Goal: Task Accomplishment & Management: Manage account settings

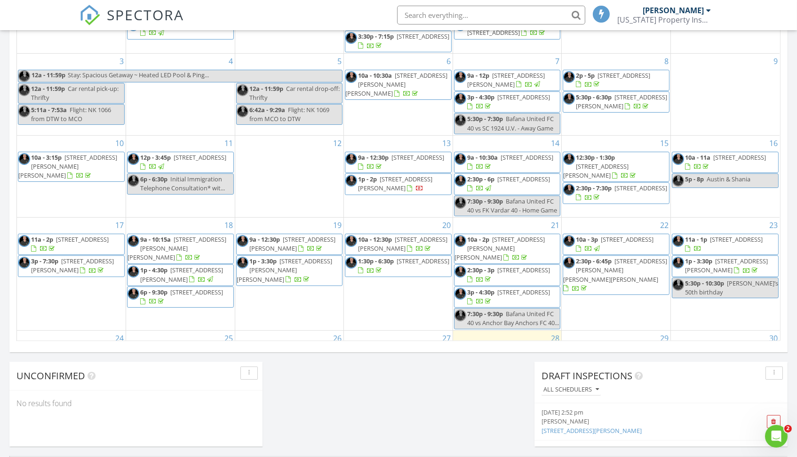
scroll to position [857, 798]
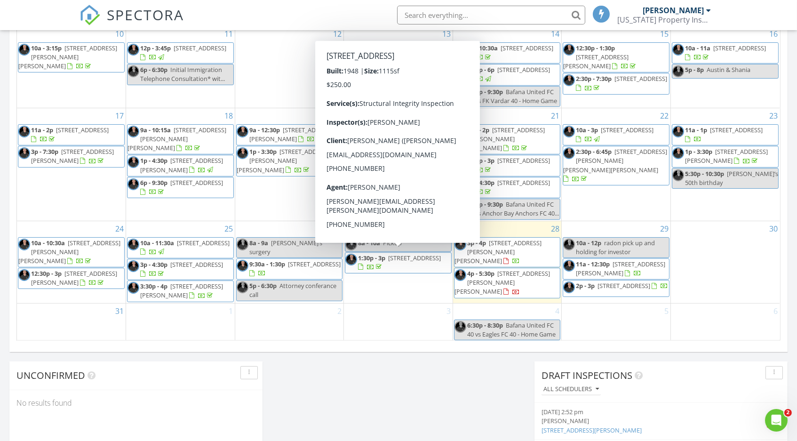
click at [482, 17] on input "text" at bounding box center [491, 15] width 188 height 19
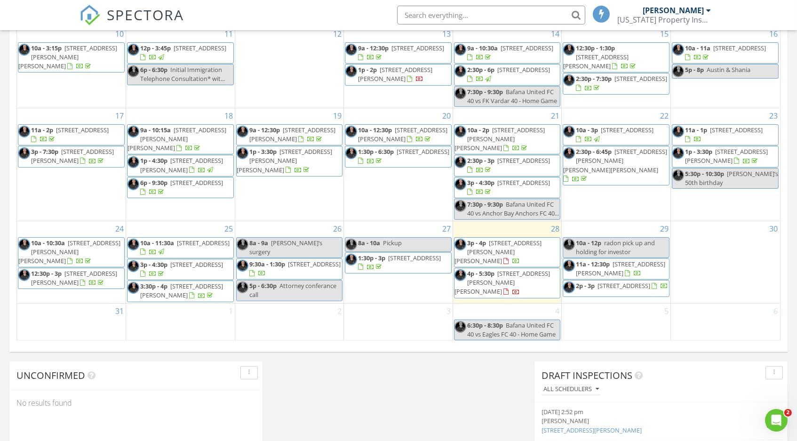
click at [481, 15] on input "text" at bounding box center [491, 15] width 188 height 19
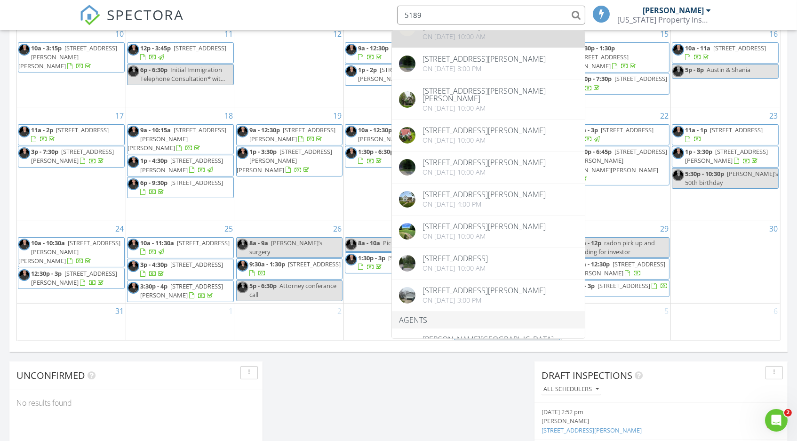
scroll to position [250, 0]
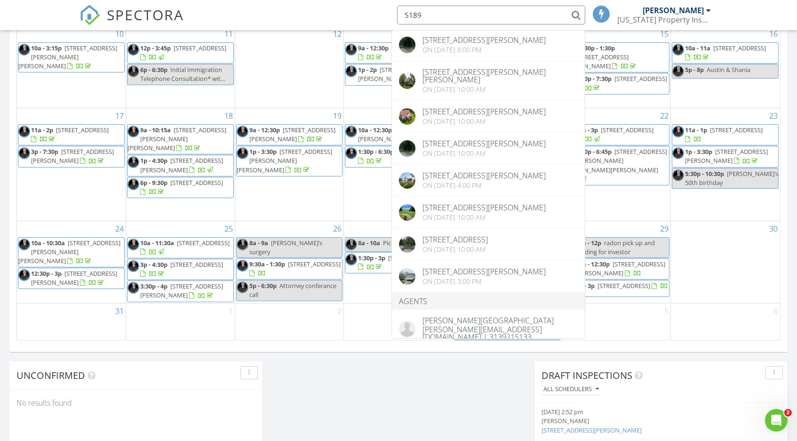
click at [458, 407] on div "Today Kevin Cave 3:00 pm 5189 E Mt Morris Rd, Mount Morris, MI 48458 Kevin Cave…" at bounding box center [398, 27] width 797 height 857
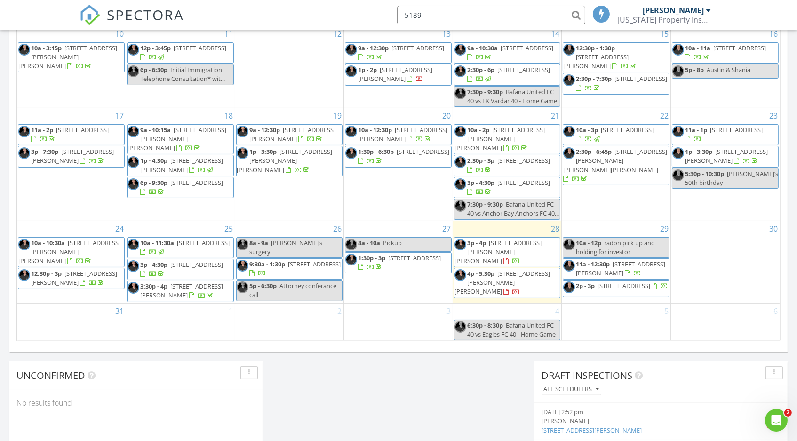
click at [432, 11] on input "5189" at bounding box center [491, 15] width 188 height 19
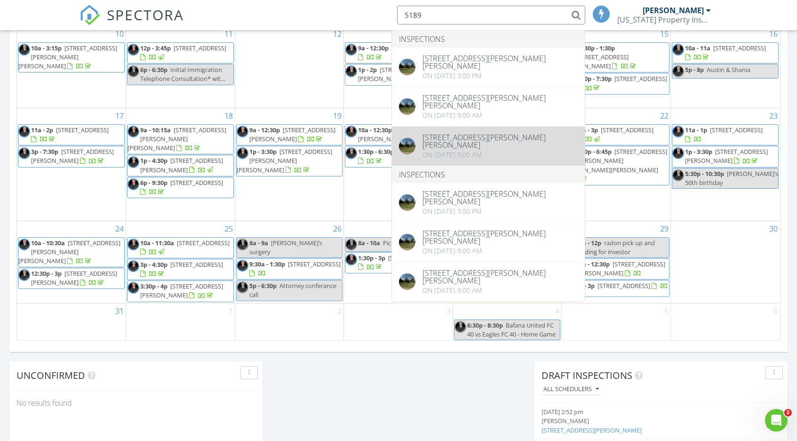
type input "5189"
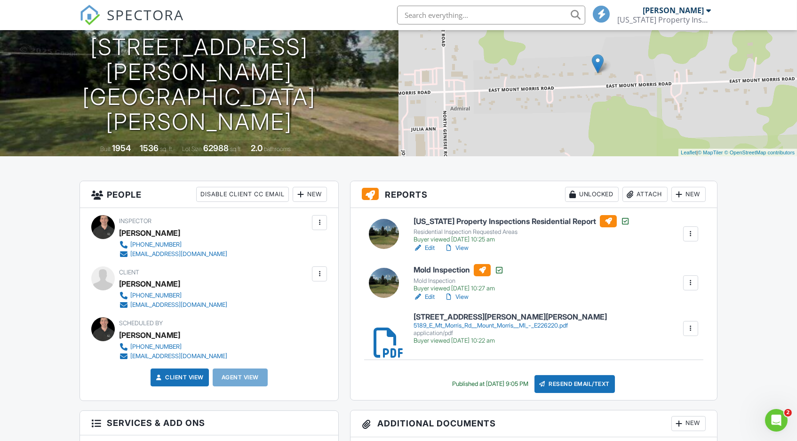
click at [463, 246] on link "View" at bounding box center [456, 247] width 24 height 9
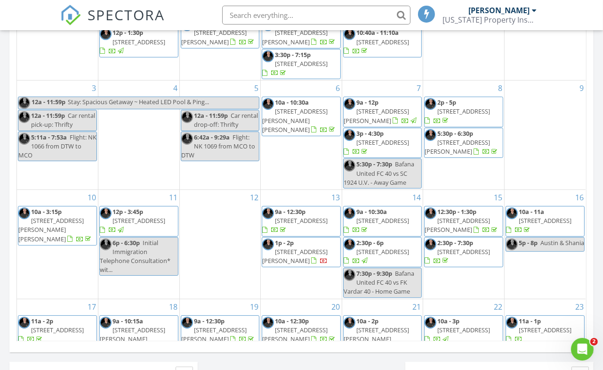
click at [278, 13] on input "text" at bounding box center [316, 15] width 188 height 19
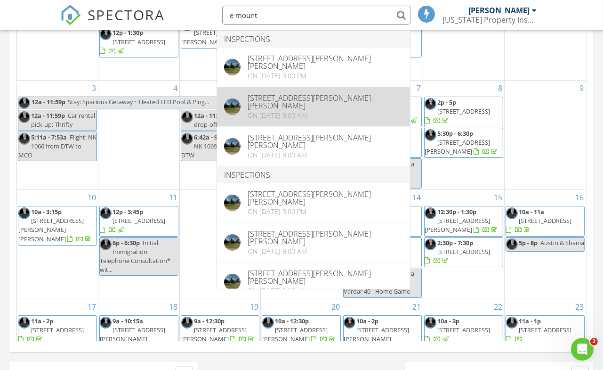
type input "e mount"
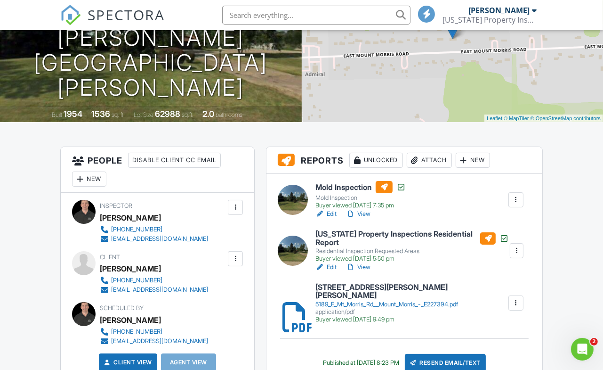
click at [362, 264] on link "View" at bounding box center [358, 266] width 24 height 9
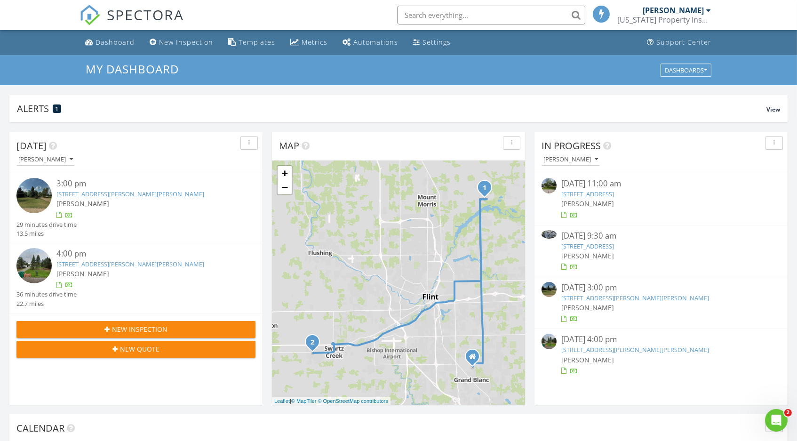
click at [120, 193] on link "[STREET_ADDRESS][PERSON_NAME][PERSON_NAME]" at bounding box center [130, 194] width 148 height 8
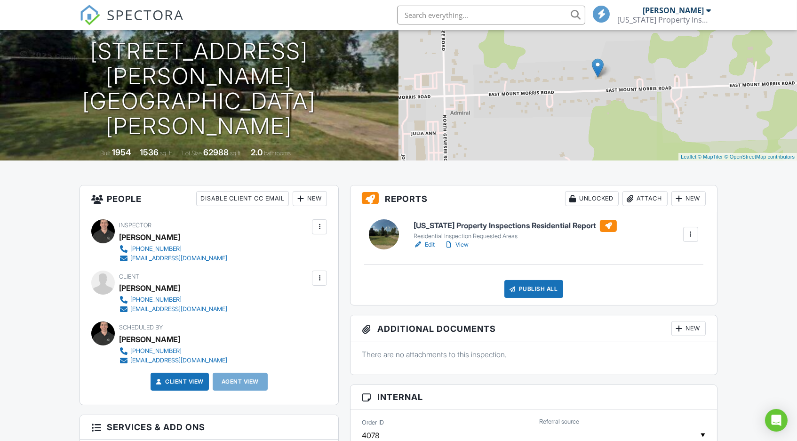
scroll to position [91, 0]
click at [428, 246] on link "Edit" at bounding box center [424, 244] width 21 height 9
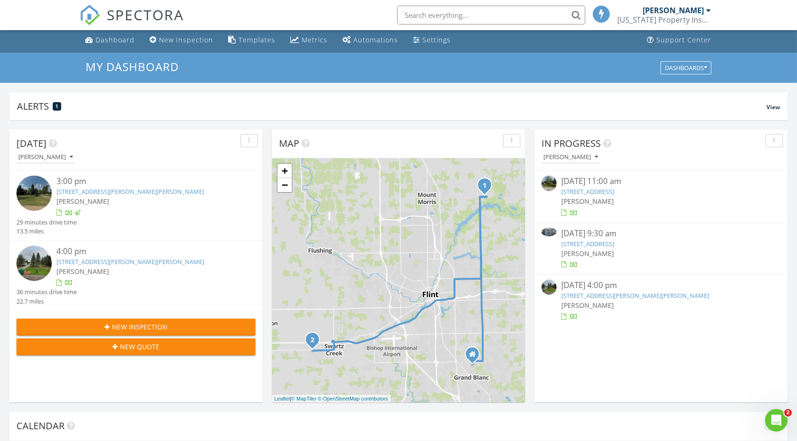
scroll to position [3, 0]
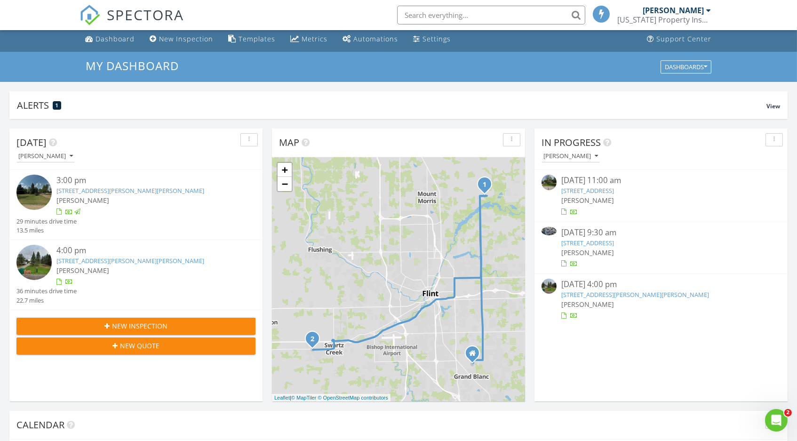
click at [130, 190] on link "5189 E Mt Morris Rd, Mount Morris, MI 48458" at bounding box center [130, 190] width 148 height 8
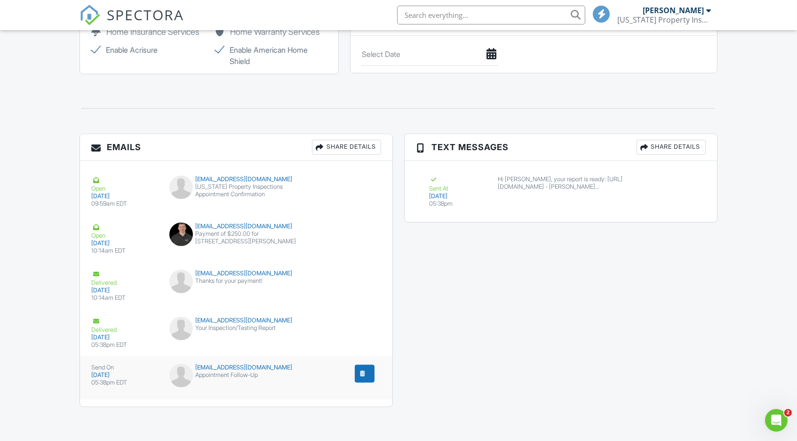
scroll to position [982, 0]
click at [226, 367] on div "greywolf61@ameritech.net" at bounding box center [236, 368] width 134 height 8
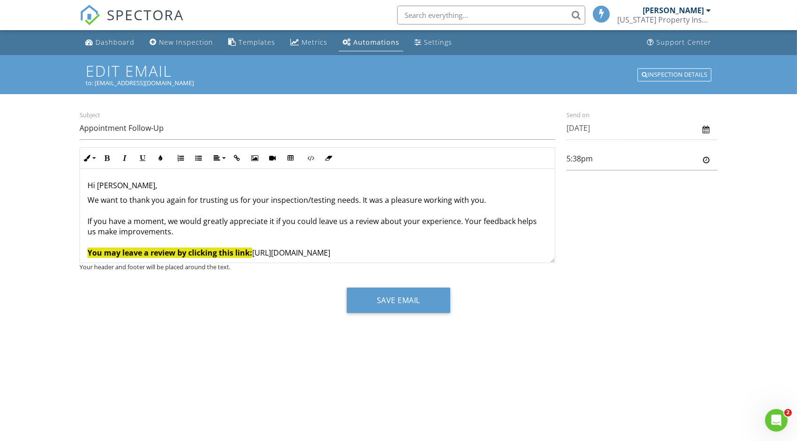
drag, startPoint x: 407, startPoint y: 253, endPoint x: 255, endPoint y: 251, distance: 152.5
click at [255, 251] on p "We want to thank you again for trusting us for your inspection/testing needs. I…" at bounding box center [317, 237] width 459 height 84
copy p "https://g.page/r/CQt1Q424Z9cIEAI/review"
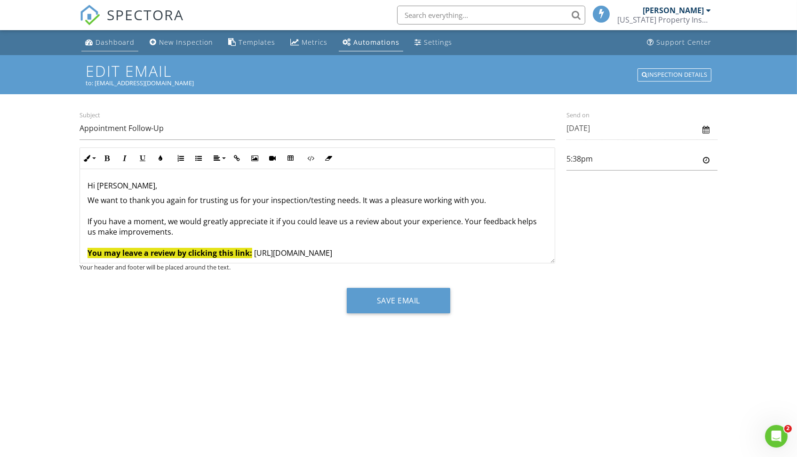
click at [113, 35] on link "Dashboard" at bounding box center [109, 42] width 57 height 17
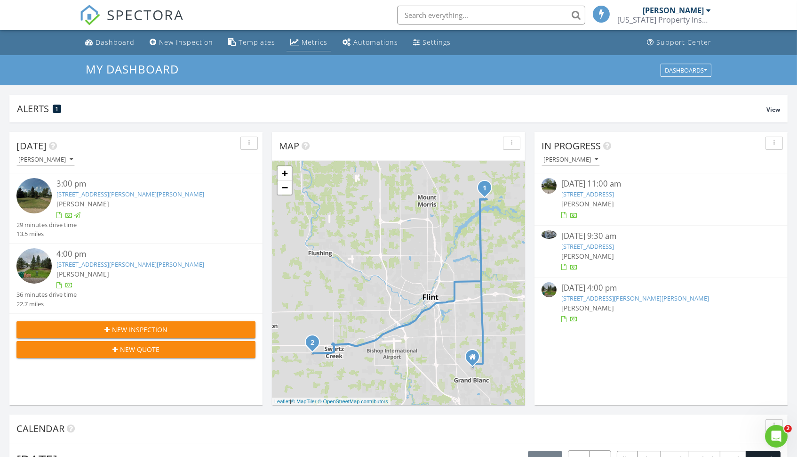
click at [306, 39] on div "Metrics" at bounding box center [315, 42] width 26 height 9
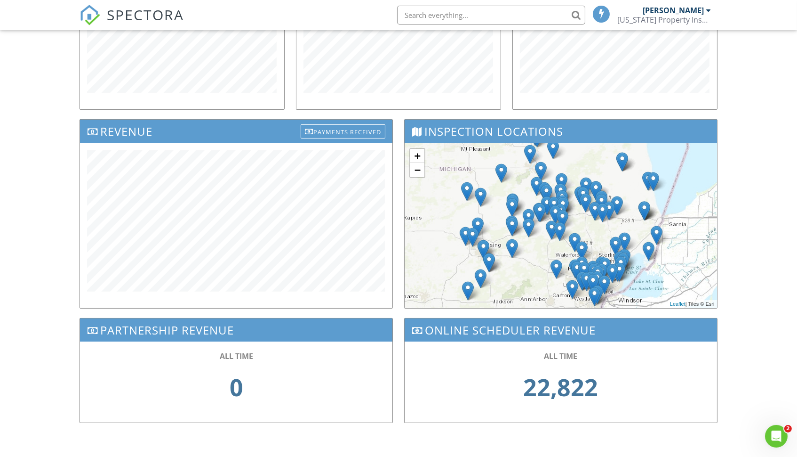
scroll to position [232, 0]
click at [775, 431] on icon "Open Intercom Messenger" at bounding box center [776, 435] width 16 height 16
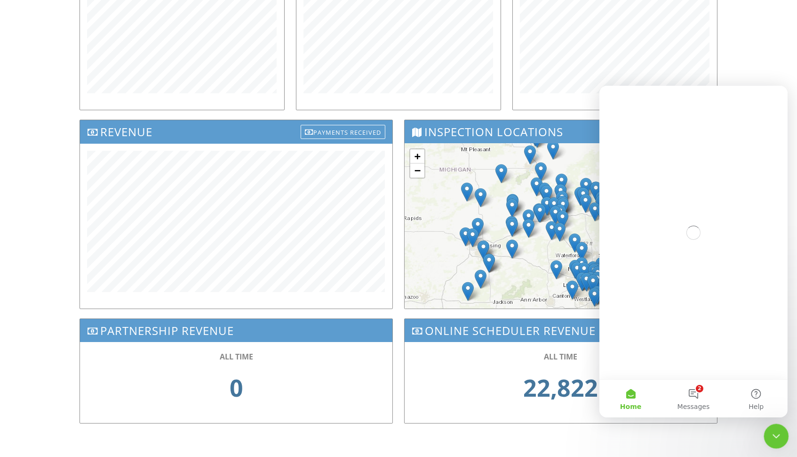
scroll to position [0, 0]
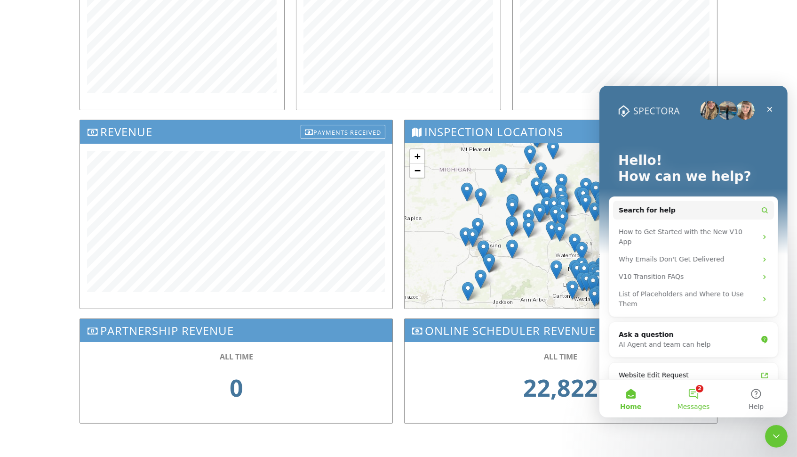
click at [698, 395] on button "2 Messages" at bounding box center [693, 398] width 63 height 38
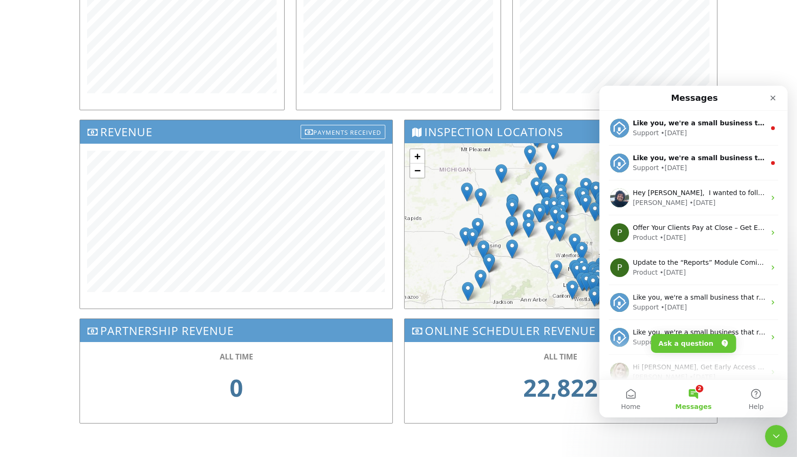
click at [699, 395] on button "2 Messages" at bounding box center [693, 398] width 63 height 38
click at [778, 433] on icon "Close Intercom Messenger" at bounding box center [775, 435] width 7 height 4
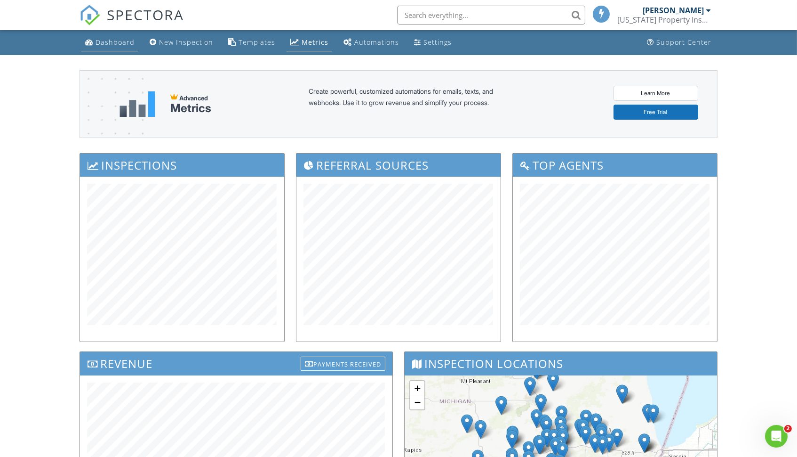
click at [98, 34] on link "Dashboard" at bounding box center [109, 42] width 57 height 17
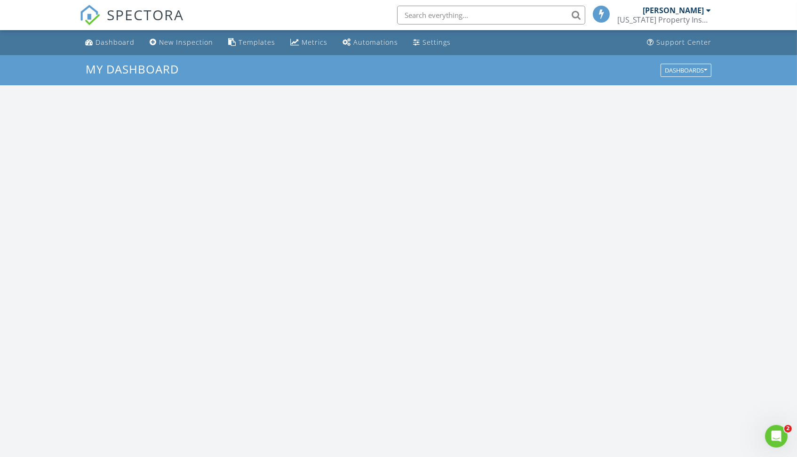
scroll to position [857, 798]
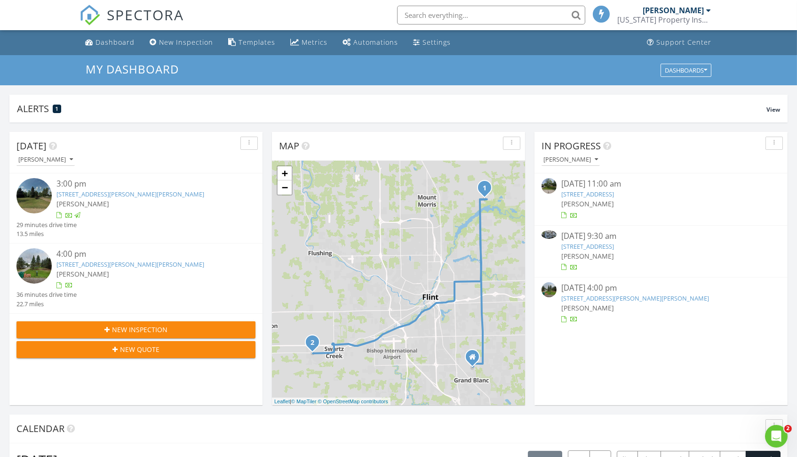
click at [614, 193] on link "[STREET_ADDRESS]" at bounding box center [588, 194] width 53 height 8
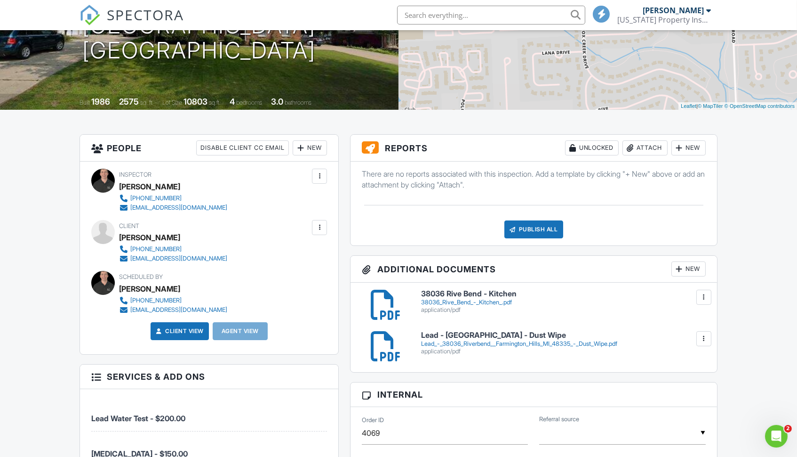
scroll to position [141, 0]
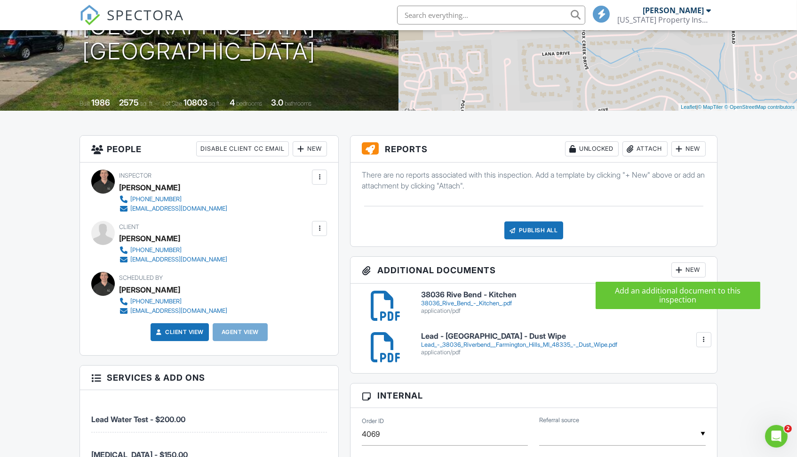
click at [681, 267] on div at bounding box center [679, 269] width 9 height 9
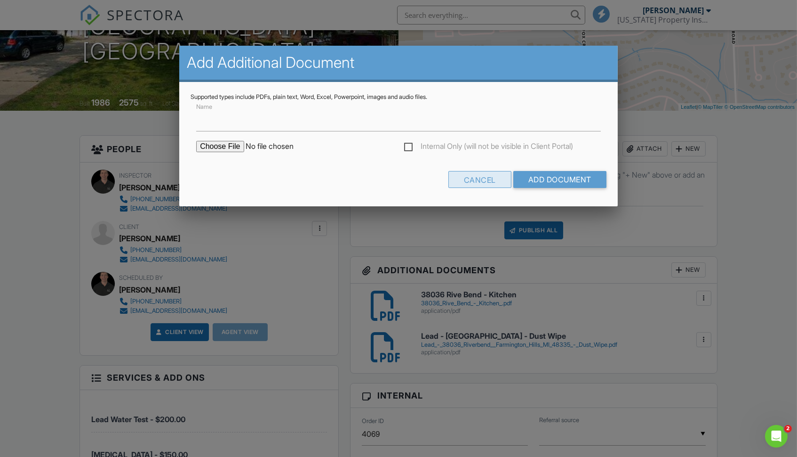
click at [483, 184] on div "Cancel" at bounding box center [480, 179] width 63 height 17
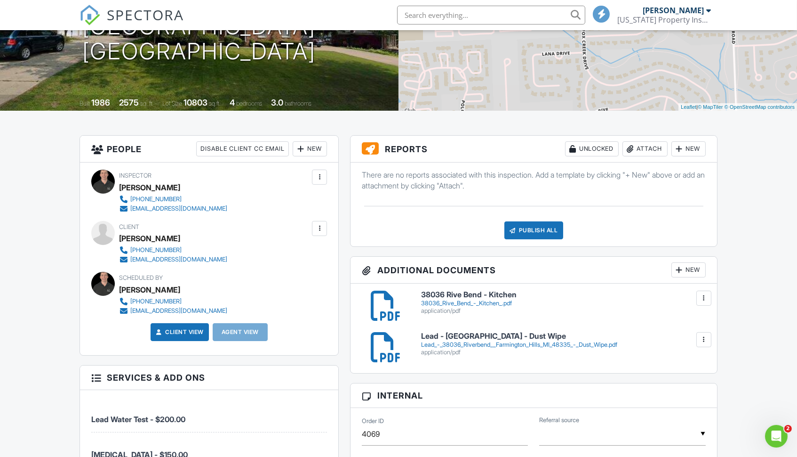
click at [704, 302] on div at bounding box center [704, 297] width 9 height 9
click at [680, 146] on div at bounding box center [679, 148] width 9 height 9
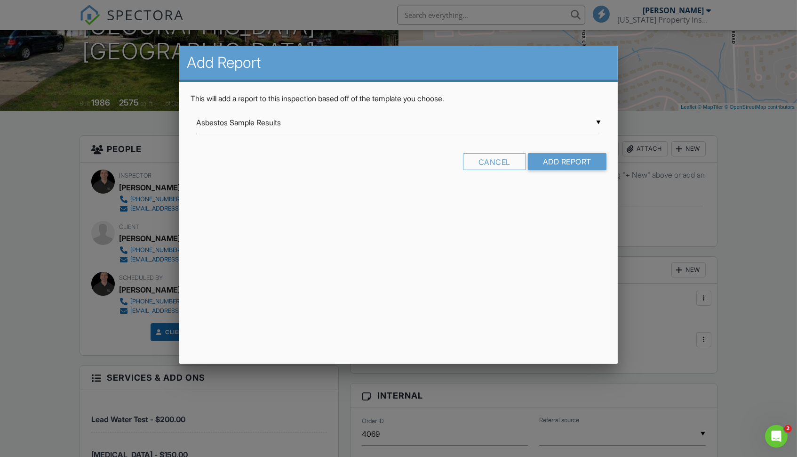
click at [313, 123] on div "▼ Asbestos Sample Results Asbestos Sample Results Commercial structural assessm…" at bounding box center [398, 122] width 405 height 23
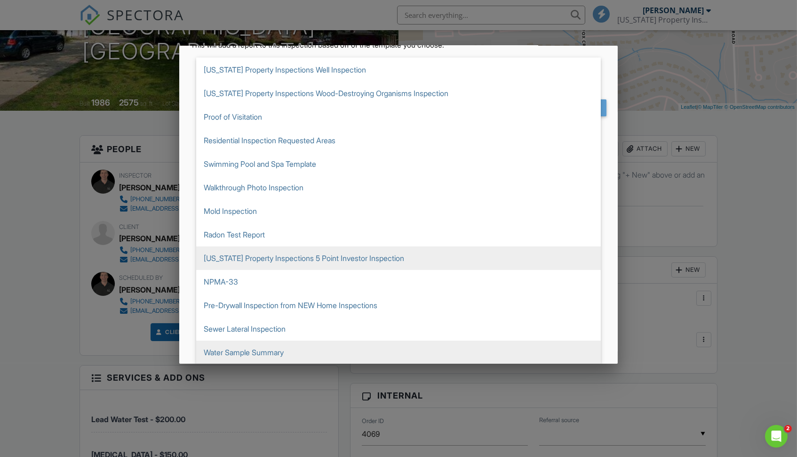
scroll to position [54, 0]
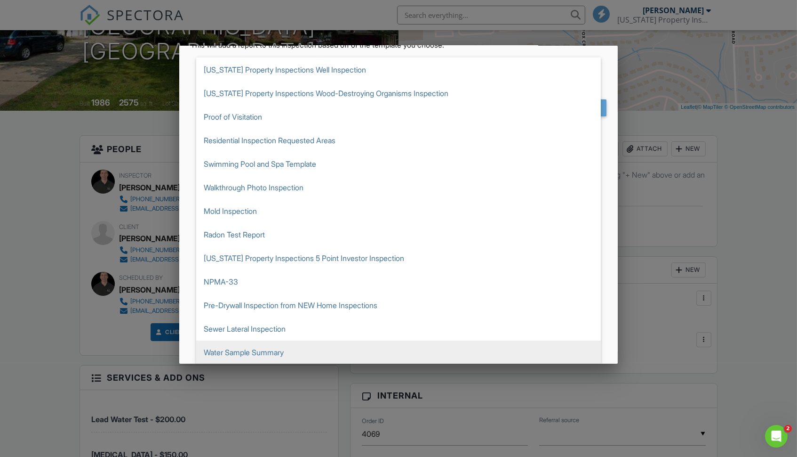
click at [107, 113] on div at bounding box center [398, 238] width 797 height 571
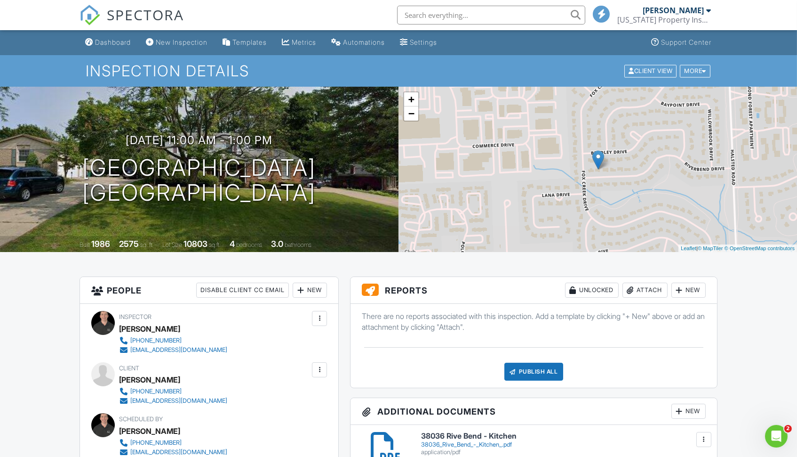
scroll to position [0, 0]
click at [473, 22] on input "text" at bounding box center [491, 15] width 188 height 19
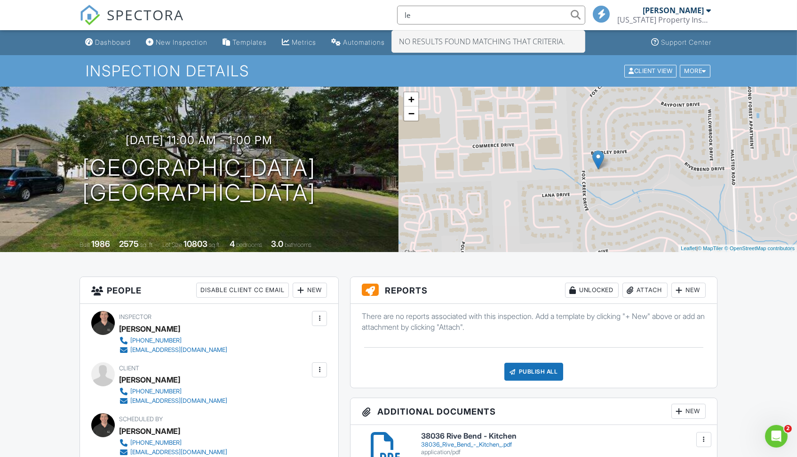
type input "l"
click at [312, 17] on div "SPECTORA dust No results found matching that criteria. Kevin Cave Michigan Prop…" at bounding box center [399, 15] width 638 height 30
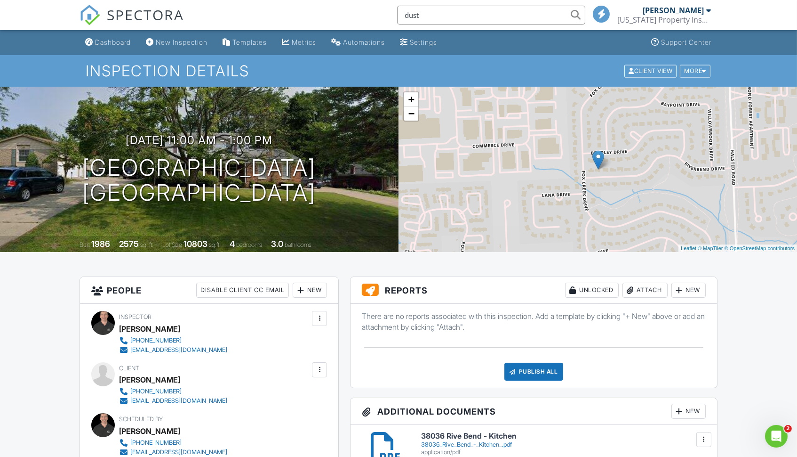
click at [427, 10] on input "dust" at bounding box center [491, 15] width 188 height 19
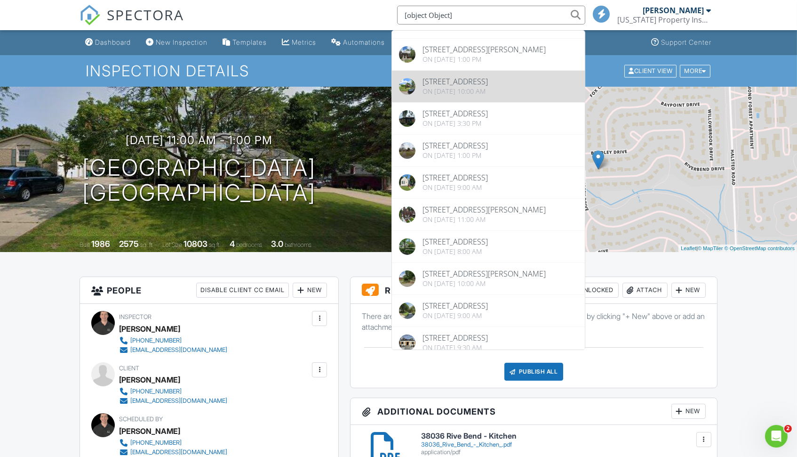
scroll to position [16, 0]
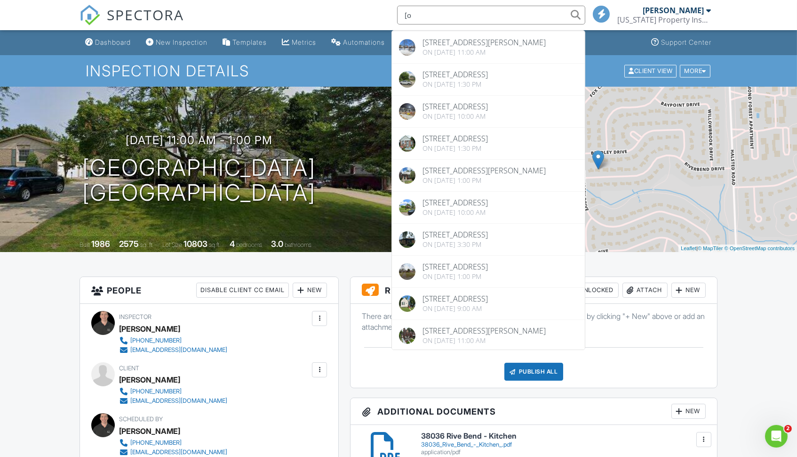
type input "["
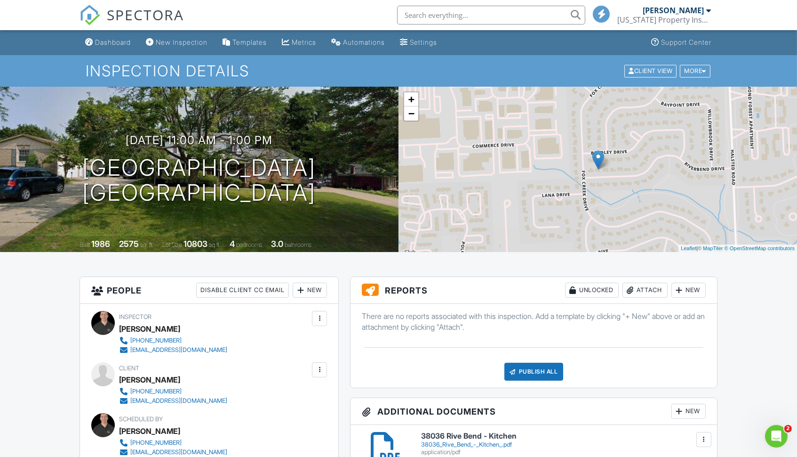
scroll to position [0, 0]
click at [118, 48] on link "Dashboard" at bounding box center [107, 42] width 53 height 17
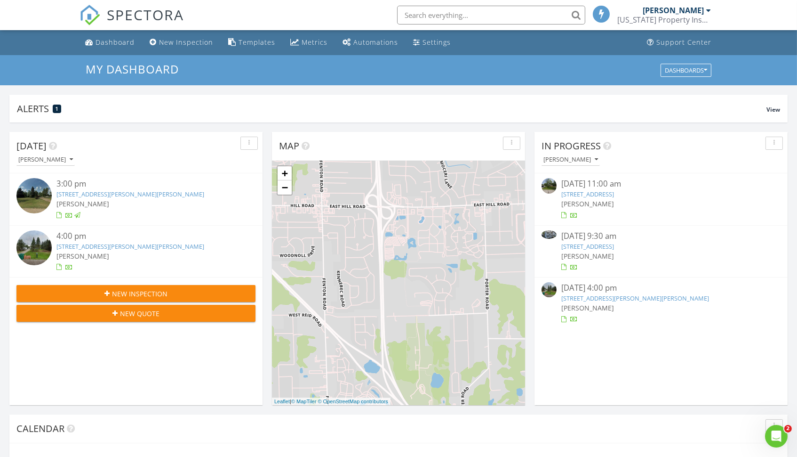
scroll to position [857, 798]
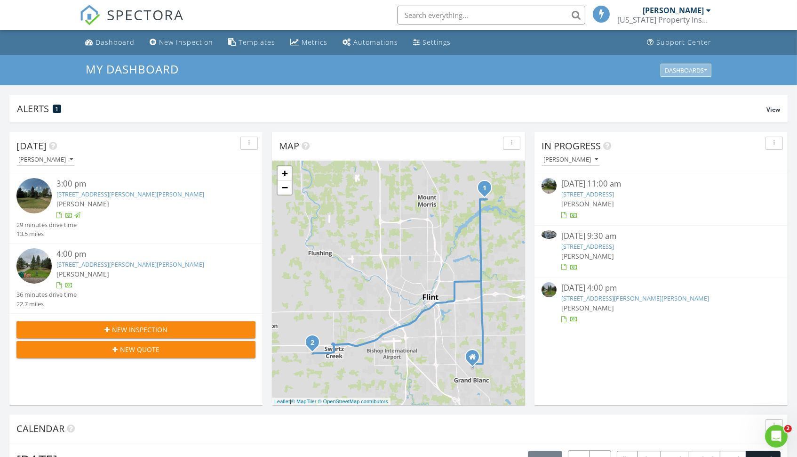
click at [679, 70] on div "Dashboards" at bounding box center [686, 70] width 42 height 7
click at [259, 40] on div "Templates" at bounding box center [257, 42] width 37 height 9
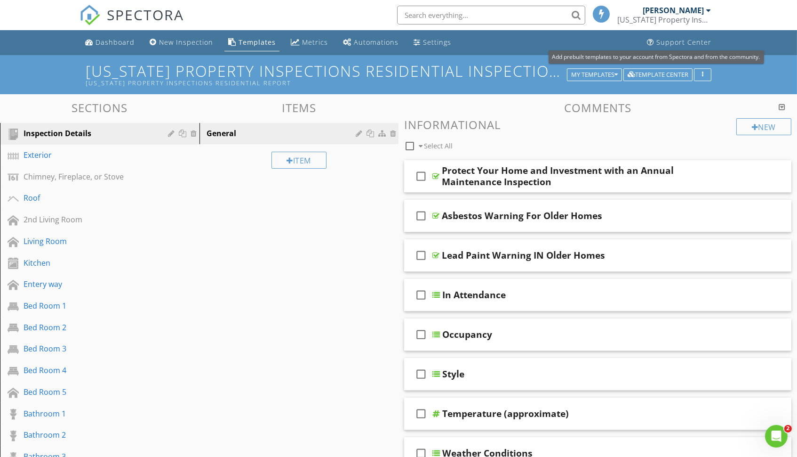
click at [641, 68] on h1 "[US_STATE] Property Inspections Residential Inspection template [US_STATE] Prop…" at bounding box center [399, 75] width 626 height 24
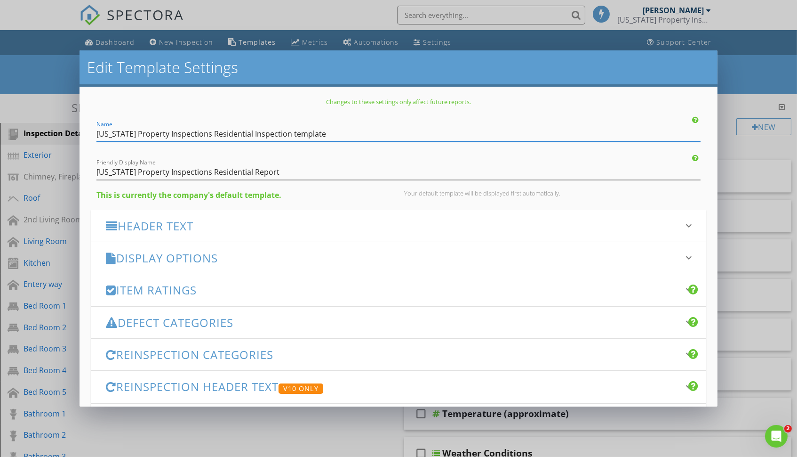
click at [747, 66] on div "Edit Template Settings Changes to these settings only affect future reports. Na…" at bounding box center [398, 228] width 797 height 457
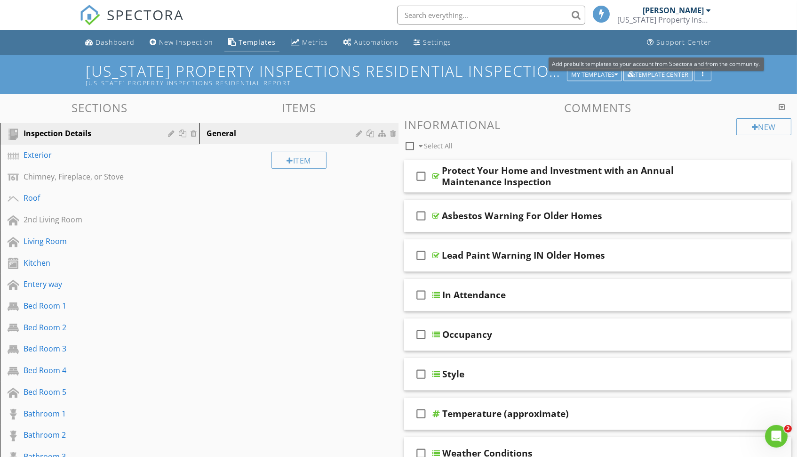
click at [670, 73] on div "Template Center" at bounding box center [658, 75] width 61 height 7
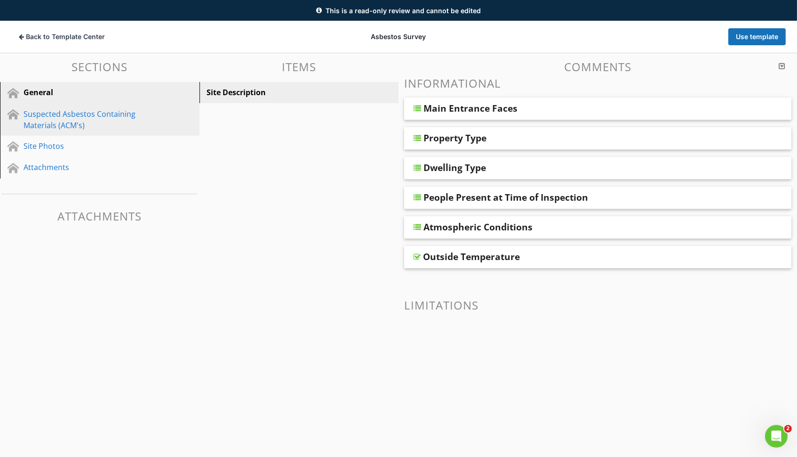
click at [77, 118] on div "Suspected Asbestos Containing Materials (ACM's)" at bounding box center [89, 119] width 131 height 23
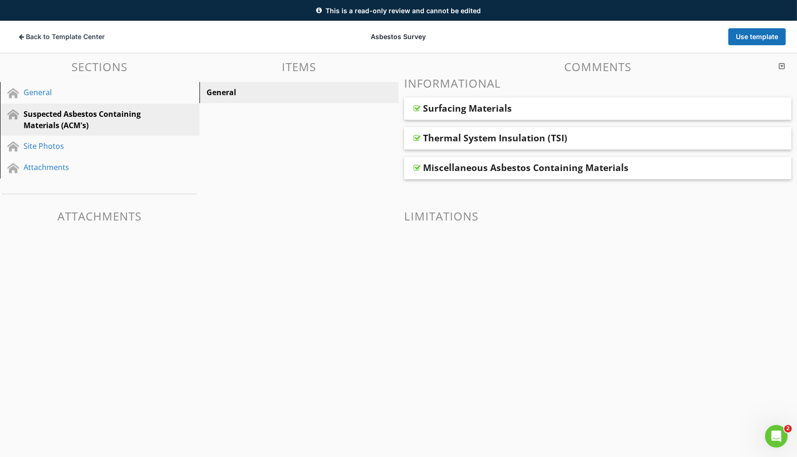
click at [449, 134] on div "Thermal System Insulation (TSI)" at bounding box center [495, 137] width 145 height 11
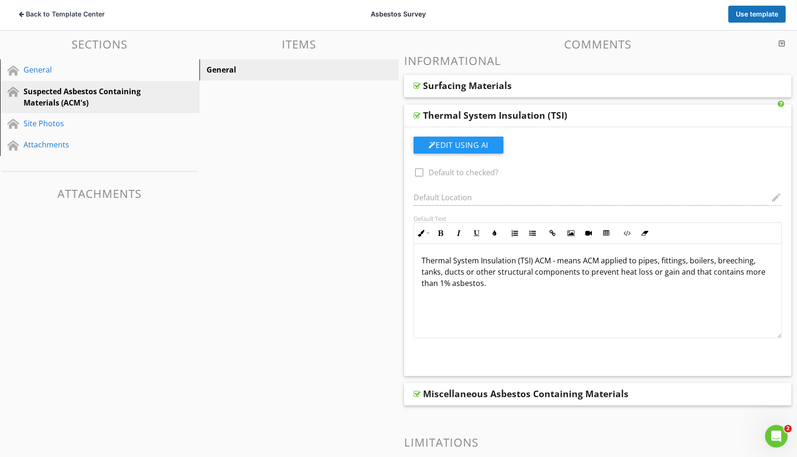
scroll to position [79, 0]
click at [501, 392] on div "Miscellaneous Asbestos Containing Materials" at bounding box center [526, 392] width 206 height 11
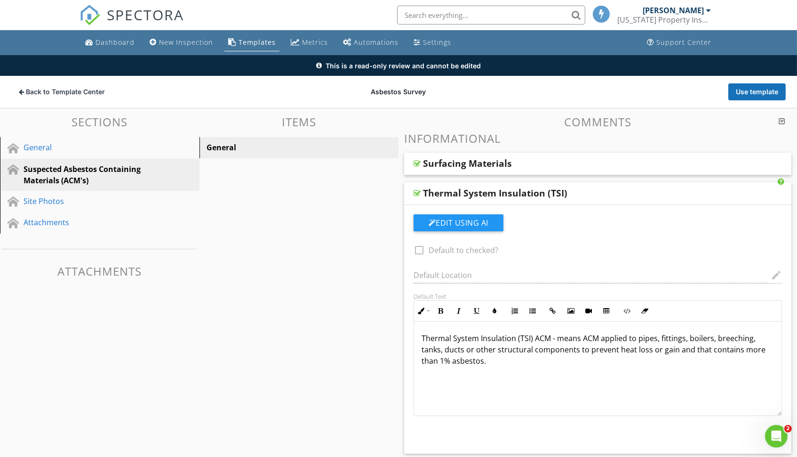
scroll to position [0, 0]
click at [68, 203] on div "Site Photos" at bounding box center [89, 200] width 131 height 11
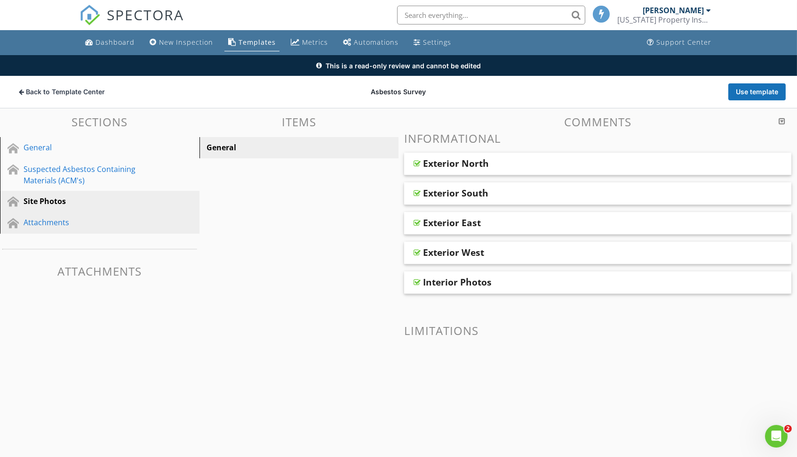
click at [65, 215] on link "Attachments" at bounding box center [101, 223] width 197 height 22
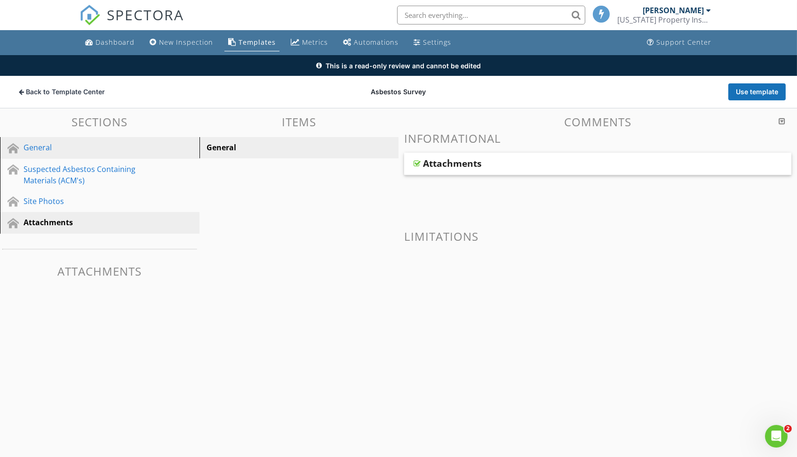
click at [55, 145] on div "General" at bounding box center [89, 147] width 131 height 11
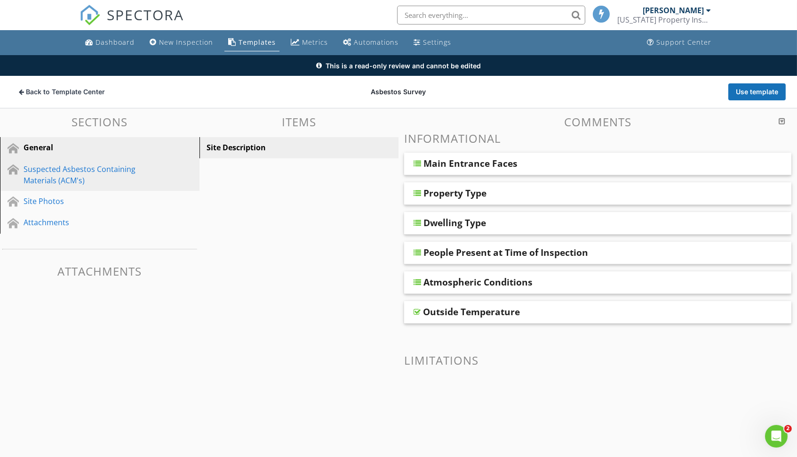
click at [56, 181] on div "Suspected Asbestos Containing Materials (ACM's)" at bounding box center [89, 174] width 131 height 23
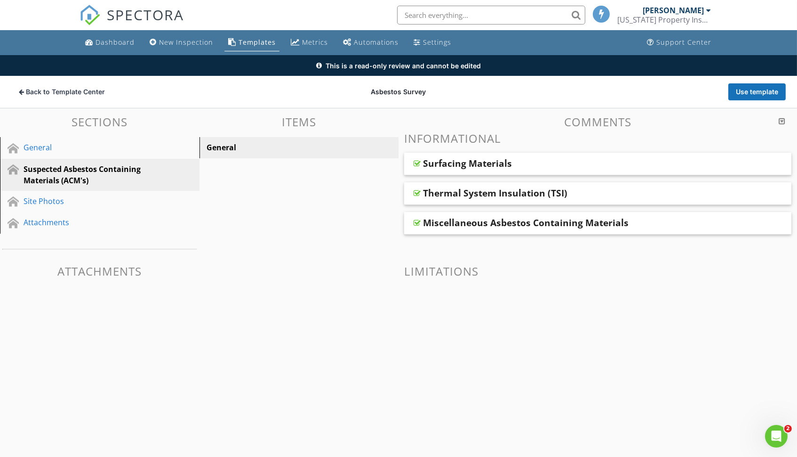
click at [501, 161] on div "Surfacing Materials" at bounding box center [467, 163] width 89 height 11
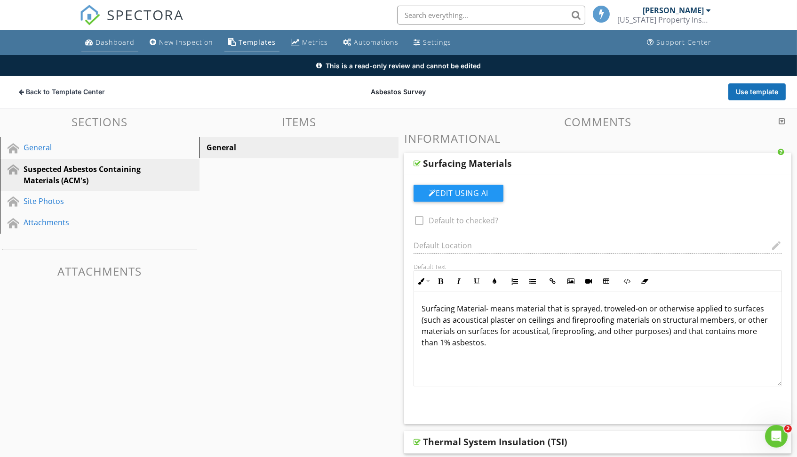
click at [112, 41] on div "Dashboard" at bounding box center [115, 42] width 39 height 9
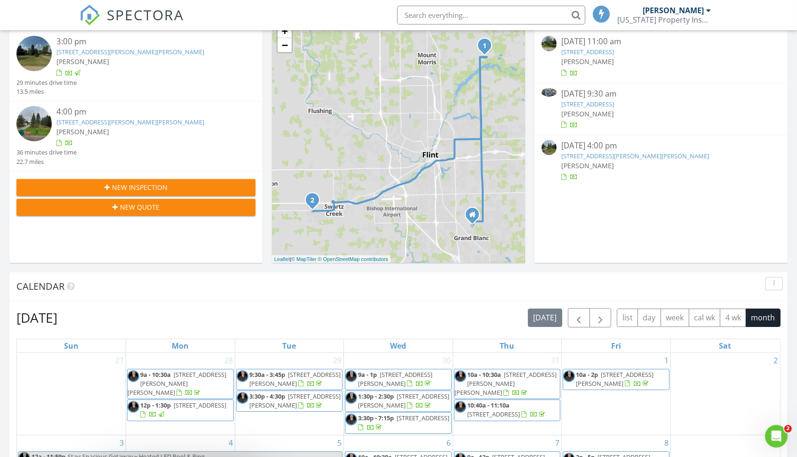
scroll to position [144, 0]
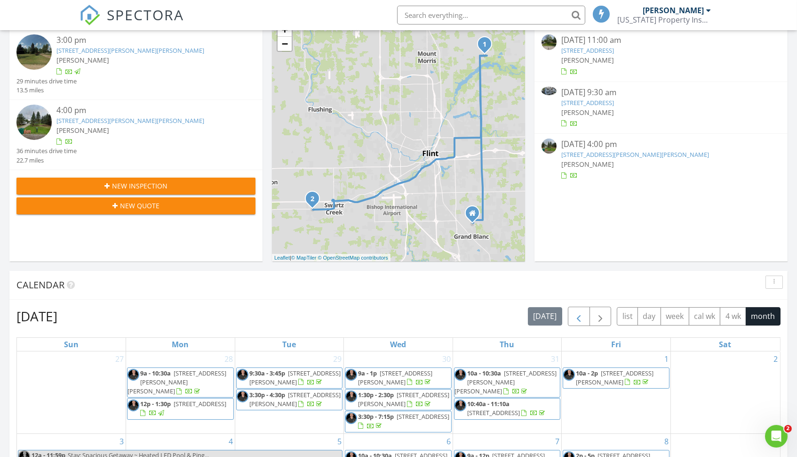
click at [573, 315] on span "button" at bounding box center [578, 316] width 11 height 11
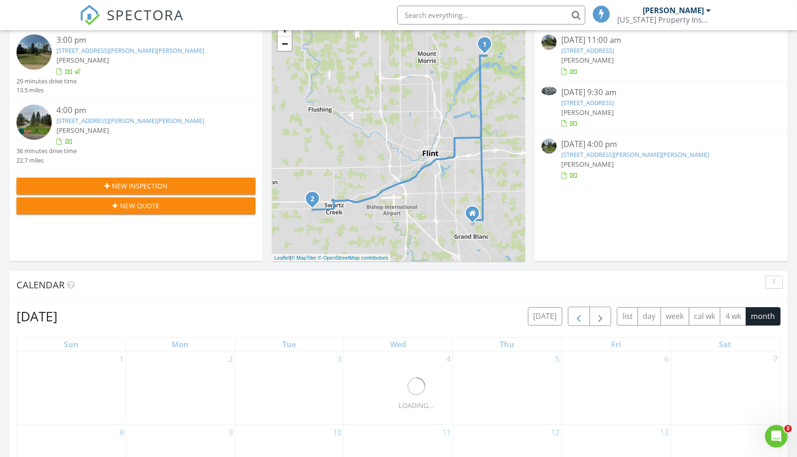
click at [573, 315] on span "button" at bounding box center [578, 316] width 11 height 11
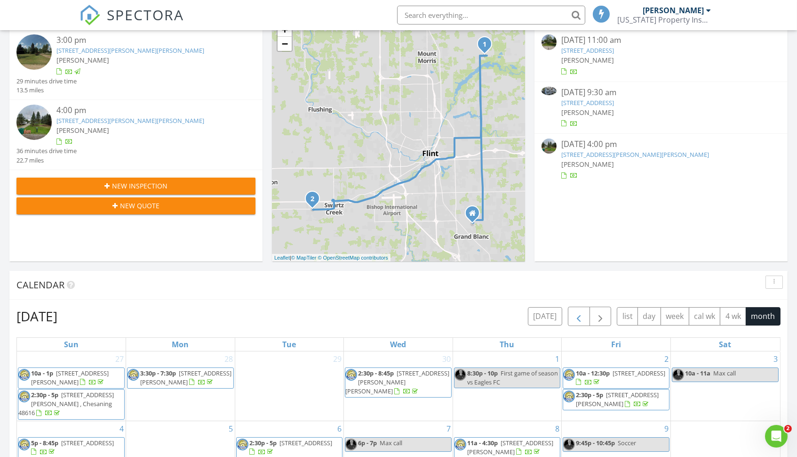
click at [573, 315] on span "button" at bounding box center [578, 316] width 11 height 11
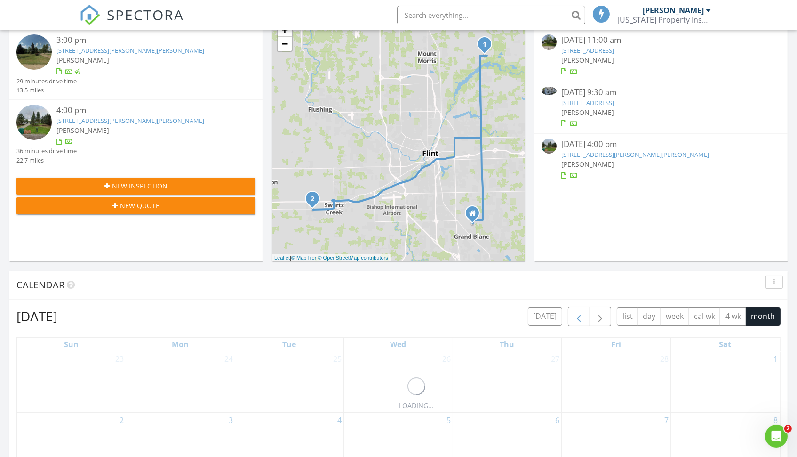
click at [573, 315] on span "button" at bounding box center [578, 316] width 11 height 11
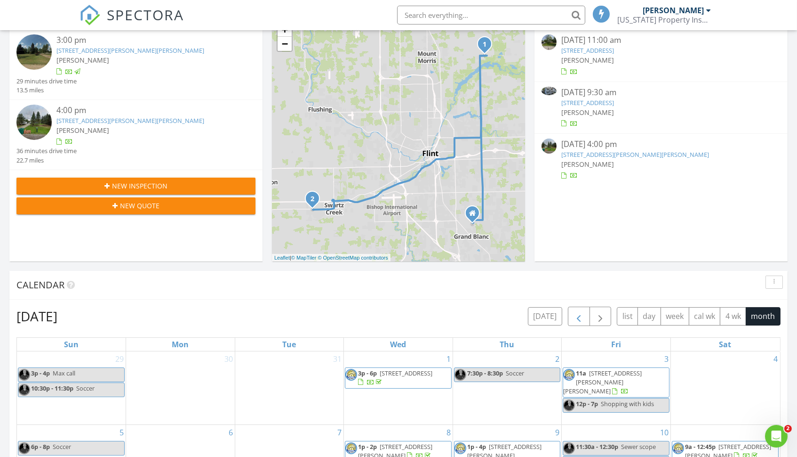
click at [573, 315] on span "button" at bounding box center [578, 316] width 11 height 11
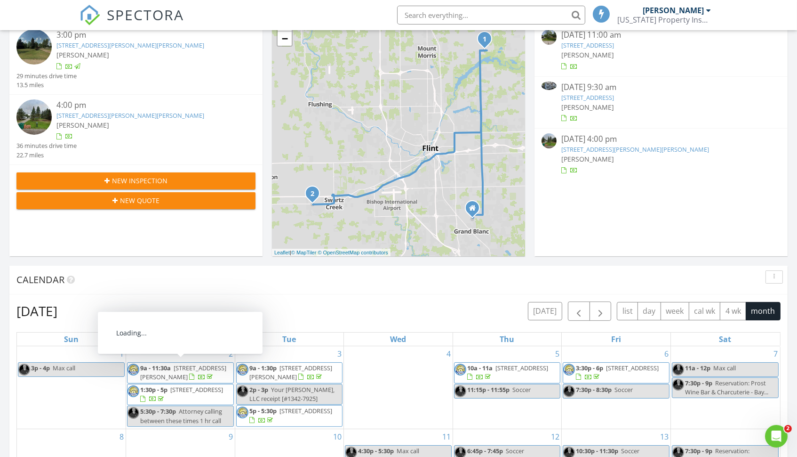
scroll to position [301, 0]
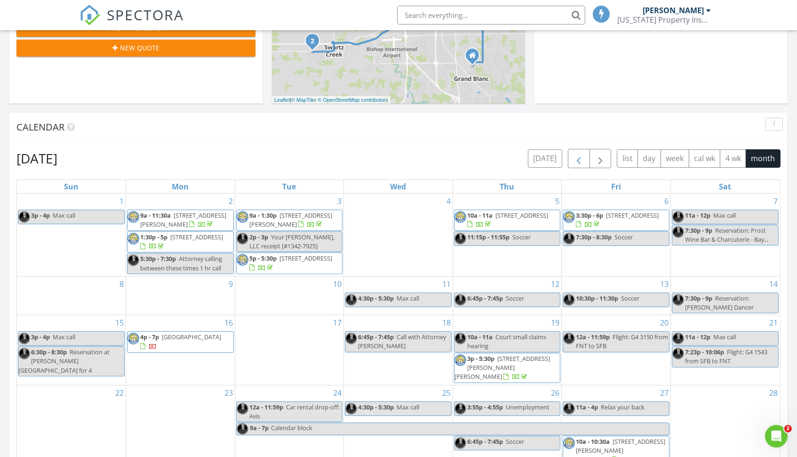
click at [576, 155] on span "button" at bounding box center [578, 158] width 11 height 11
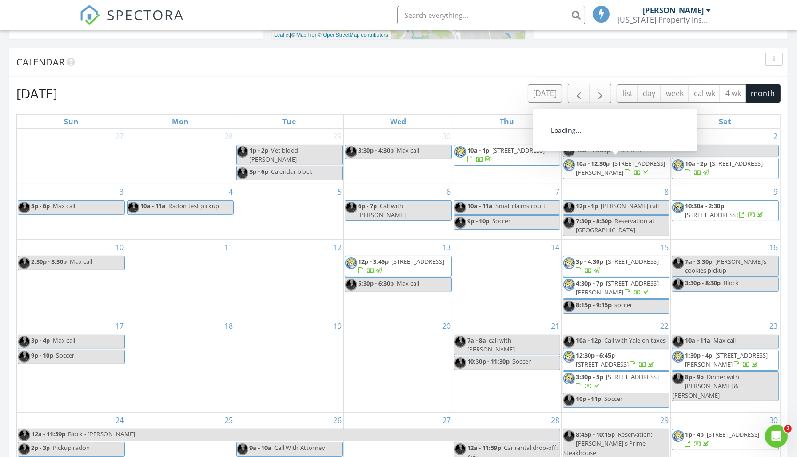
scroll to position [363, 0]
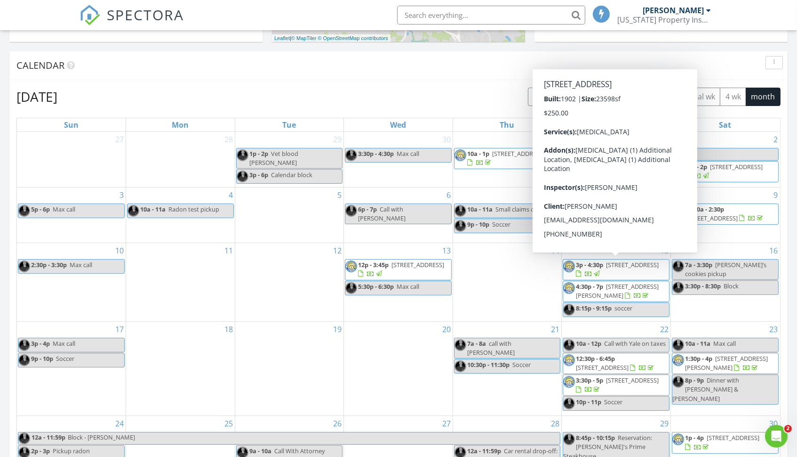
click at [619, 267] on span "308 Eliot St, Detroit 48201" at bounding box center [632, 264] width 53 height 8
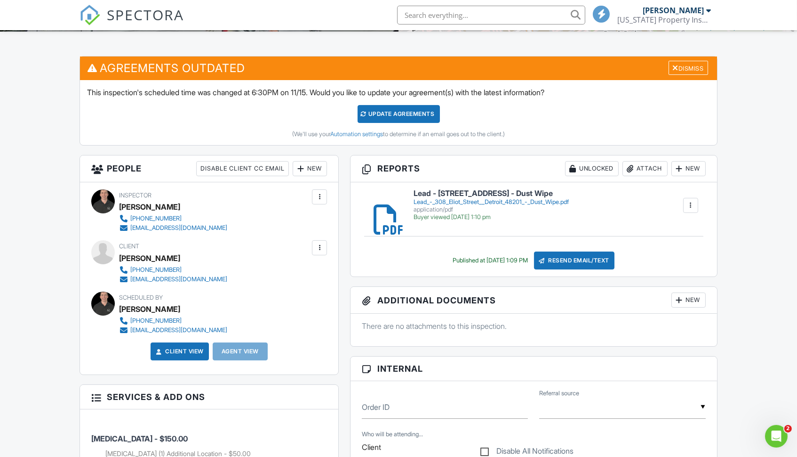
scroll to position [220, 0]
click at [493, 193] on h6 "Lead - 308 Eliot Street Detroit 48201 - Dust Wipe" at bounding box center [491, 193] width 155 height 8
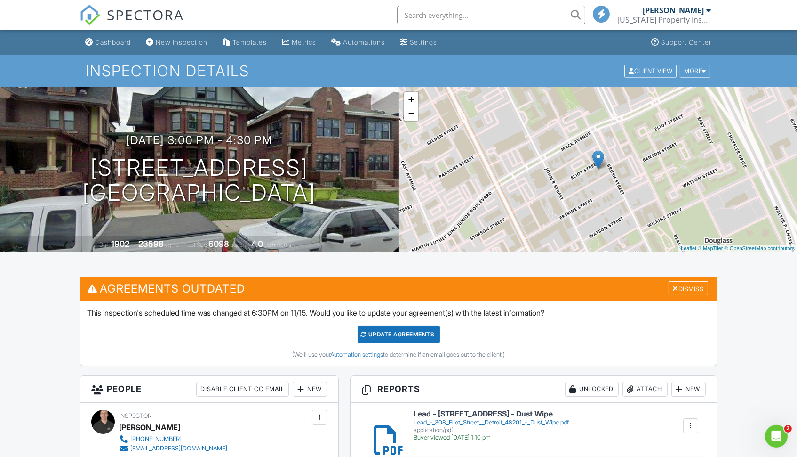
scroll to position [0, 0]
click at [110, 43] on div "Dashboard" at bounding box center [113, 42] width 36 height 8
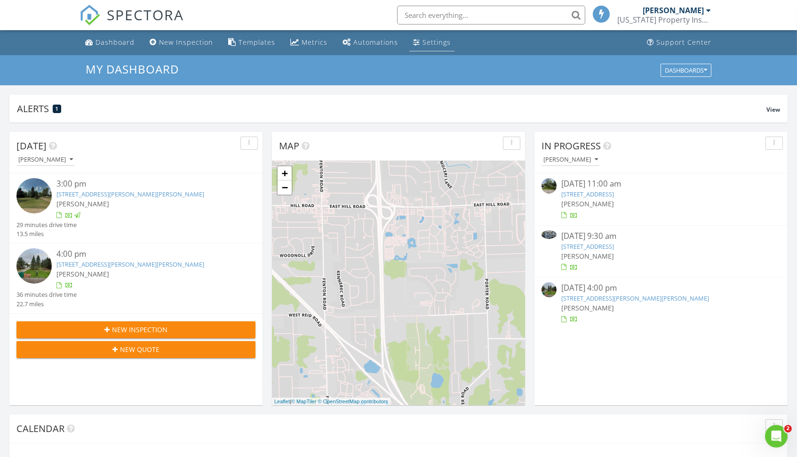
scroll to position [857, 798]
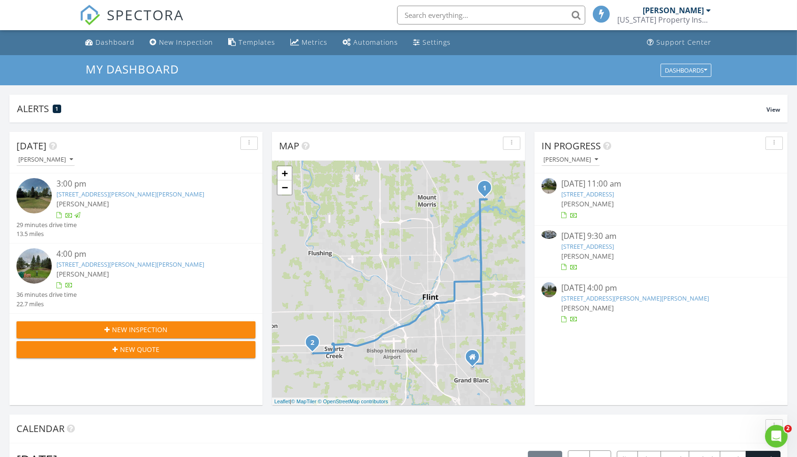
click at [614, 194] on link "38036 River Bend, Farmington Hills, MI 48335" at bounding box center [588, 194] width 53 height 8
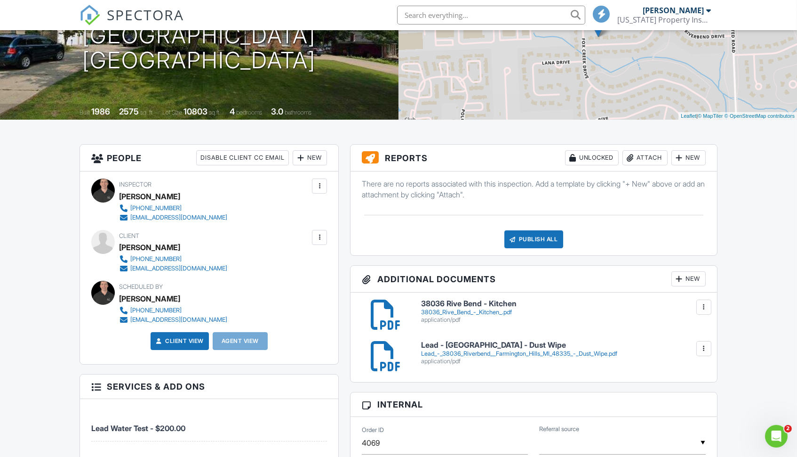
drag, startPoint x: 465, startPoint y: 303, endPoint x: 543, endPoint y: 255, distance: 92.1
click at [481, 309] on div "38036_Rive_Bend_-_Kitchen_.pdf" at bounding box center [563, 312] width 285 height 8
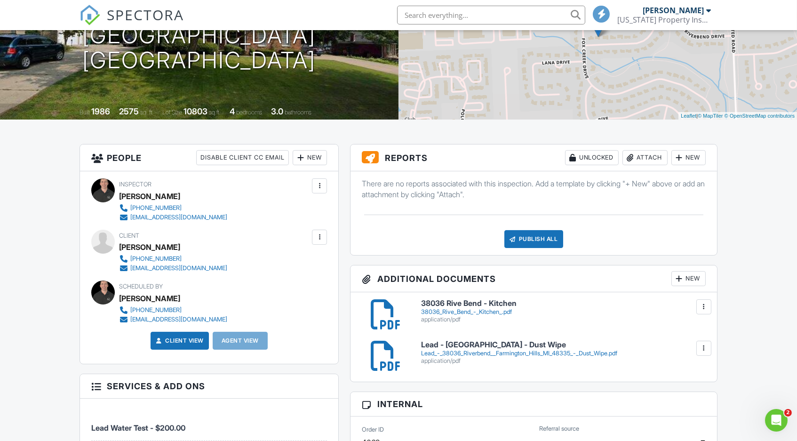
click at [431, 350] on div "Lead_-_38036_Riverbend__Farmington_Hills_MI_48335_-_Dust_Wipe.pdf" at bounding box center [563, 354] width 285 height 8
click at [655, 154] on div "Attach" at bounding box center [645, 157] width 45 height 15
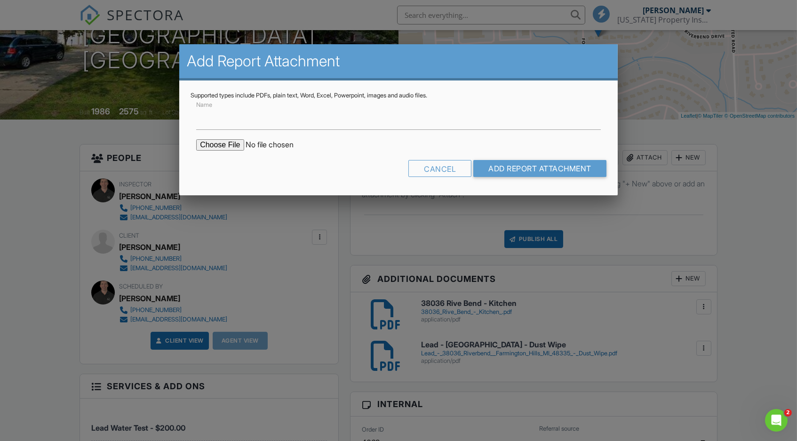
click at [222, 144] on input "file" at bounding box center [276, 144] width 160 height 11
type input "C:\fakepath\Lead_-_38036_Riverbend__Farmington_Hills_MI_48335_-_Dust_Wipe.pdf"
click at [538, 168] on input "Add Report Attachment" at bounding box center [540, 168] width 133 height 17
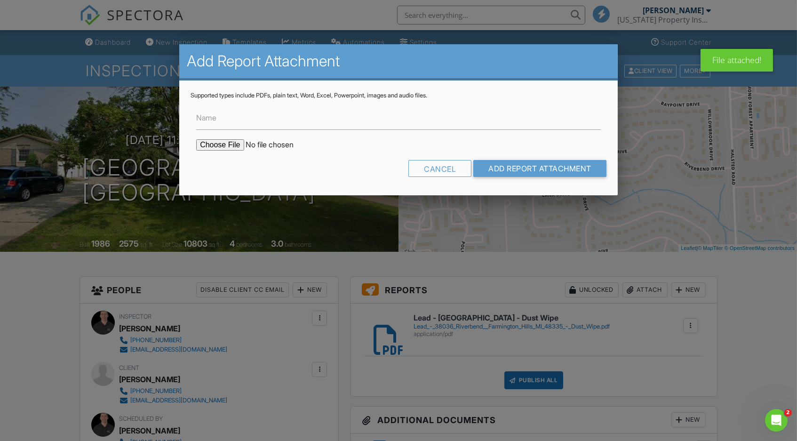
click at [223, 142] on input "file" at bounding box center [276, 144] width 160 height 11
type input "C:\fakepath\38036_Rive_Bend_-_Kitchen_.pdf"
click at [519, 168] on input "Add Report Attachment" at bounding box center [540, 168] width 133 height 17
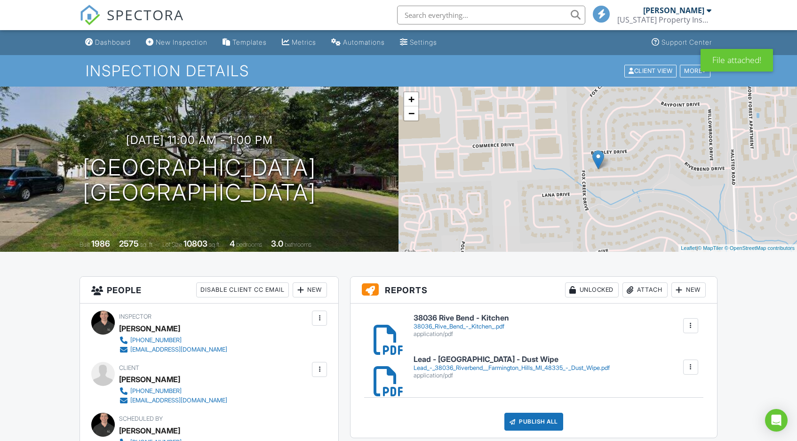
scroll to position [230, 0]
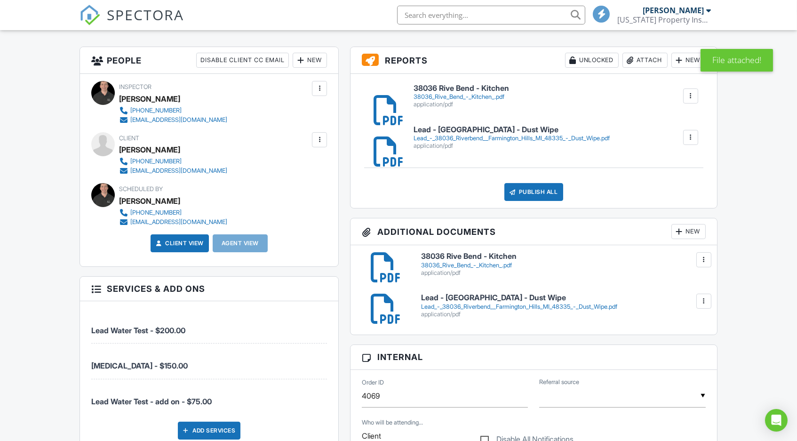
click at [701, 255] on div at bounding box center [704, 259] width 9 height 9
click at [702, 262] on div at bounding box center [704, 259] width 9 height 9
click at [698, 264] on div at bounding box center [704, 259] width 15 height 15
click at [681, 305] on link "Delete" at bounding box center [685, 301] width 35 height 10
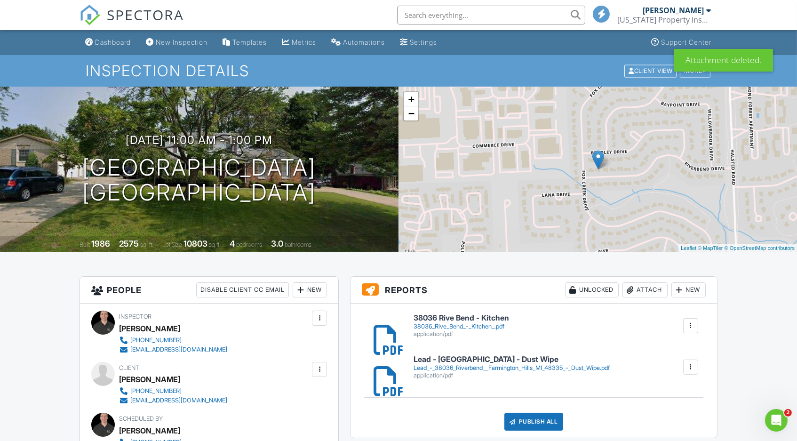
click at [690, 372] on div at bounding box center [691, 367] width 15 height 15
click at [596, 381] on div "Lead - [GEOGRAPHIC_DATA] - Dust Wipe Lead_-_38036_Riverbend__Farmington_Hills_M…" at bounding box center [533, 367] width 355 height 30
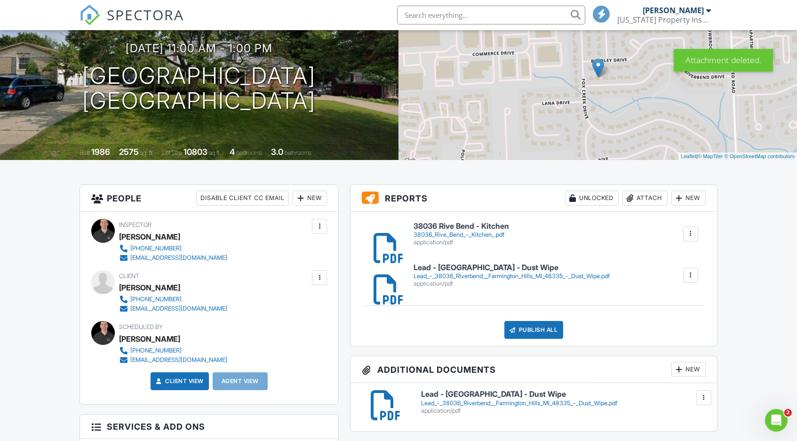
scroll to position [101, 0]
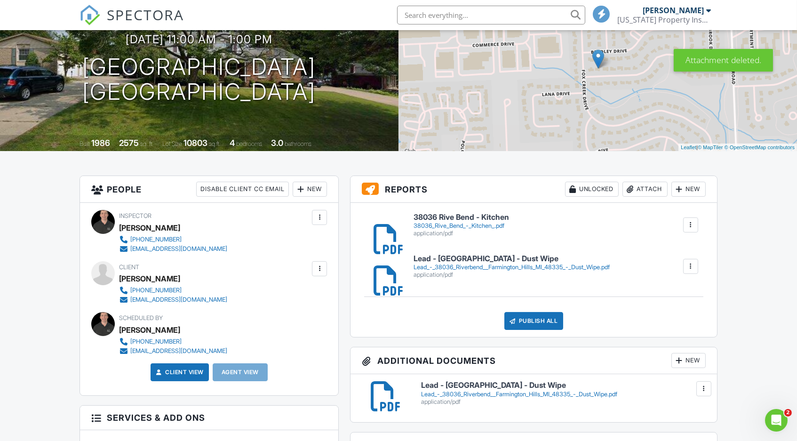
click at [700, 388] on div at bounding box center [704, 388] width 9 height 9
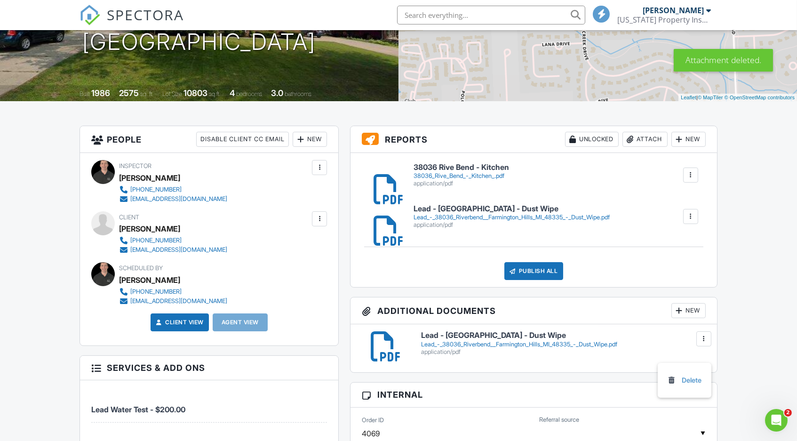
scroll to position [159, 0]
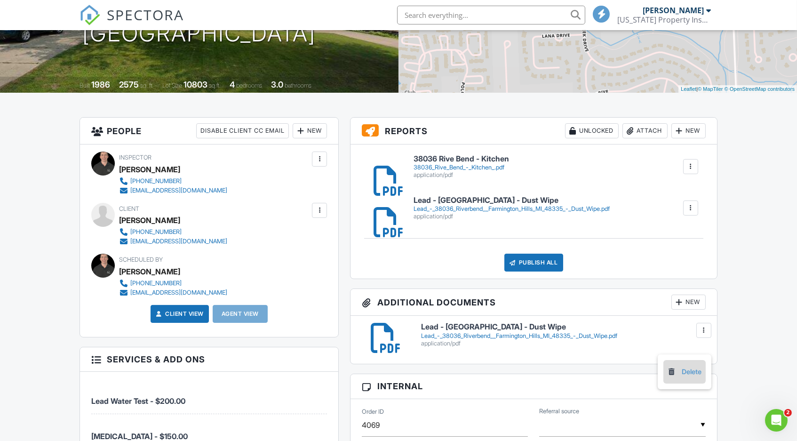
click at [689, 371] on link "Delete" at bounding box center [685, 372] width 35 height 10
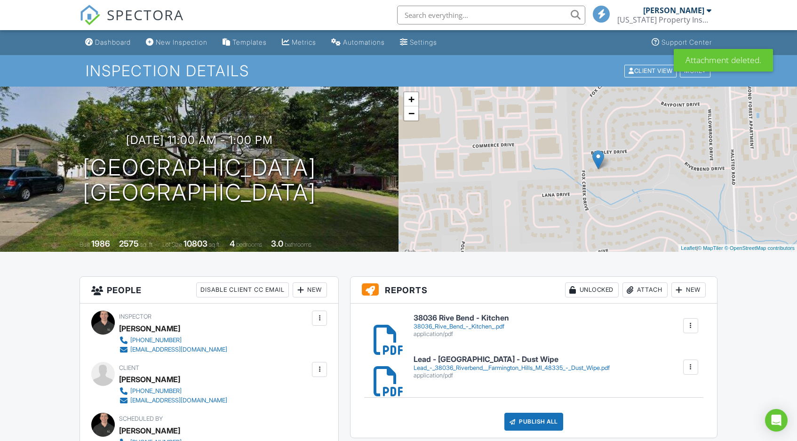
click at [688, 282] on div "New" at bounding box center [689, 289] width 34 height 15
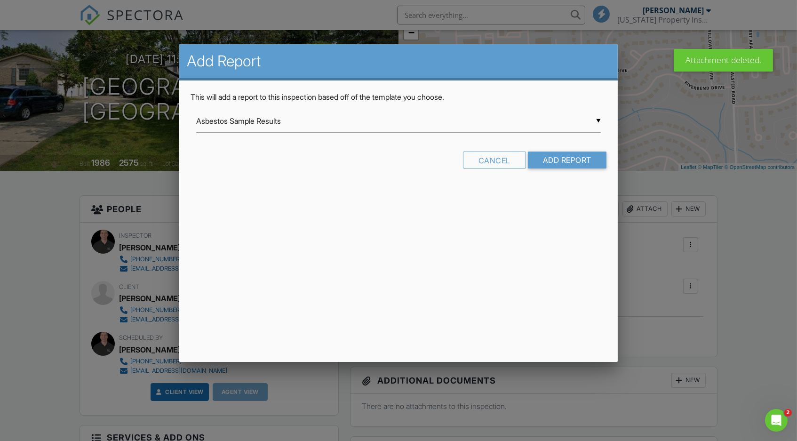
click at [255, 124] on div "▼ Asbestos Sample Results Asbestos Sample Results Commercial structural assessm…" at bounding box center [398, 121] width 405 height 23
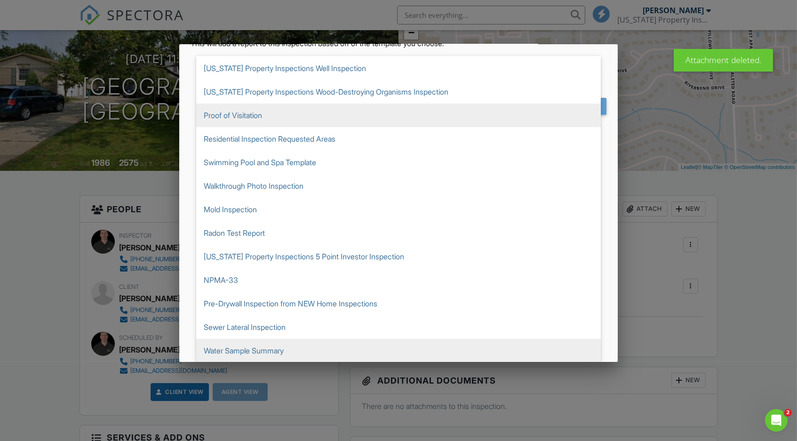
scroll to position [54, 0]
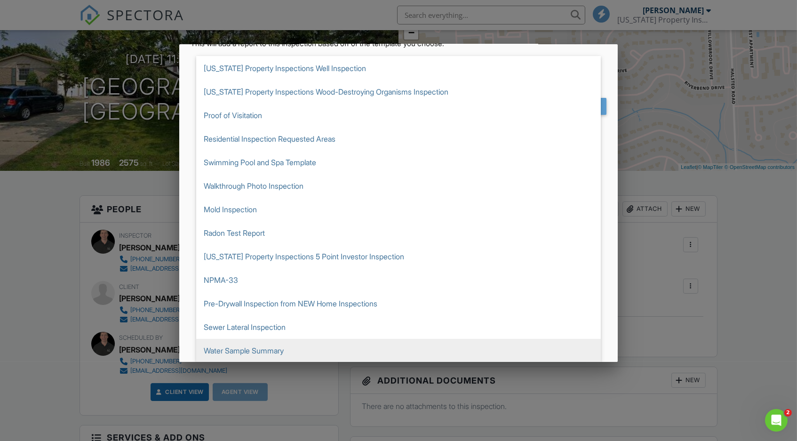
click at [257, 351] on span "Water Sample Summary" at bounding box center [398, 351] width 405 height 24
type input "Water Sample Summary"
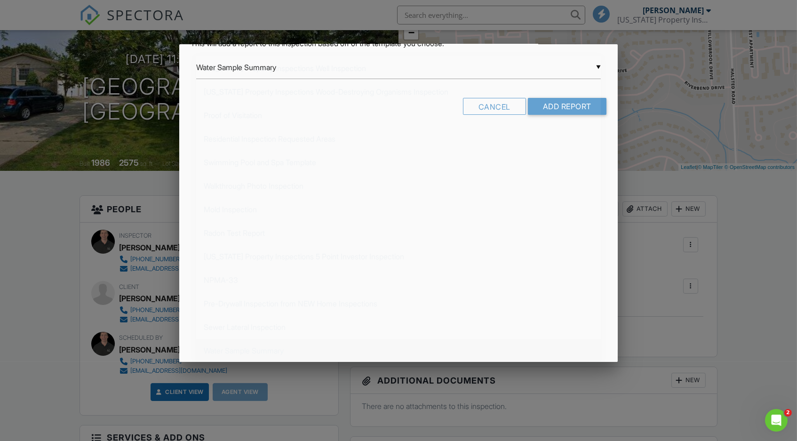
scroll to position [0, 0]
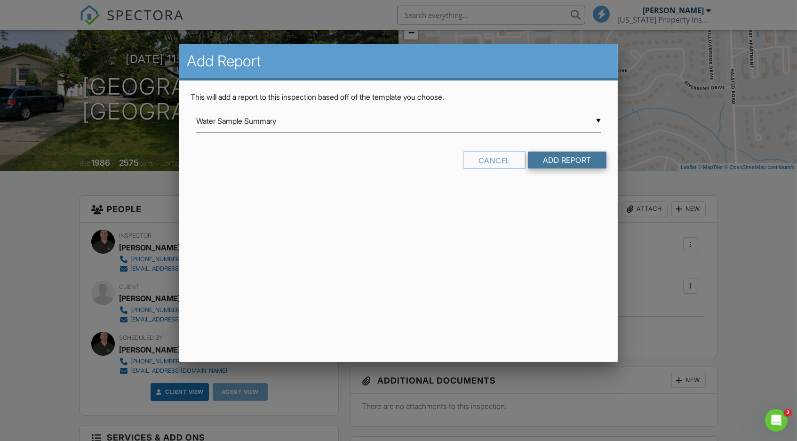
click at [556, 161] on input "Add Report" at bounding box center [567, 160] width 79 height 17
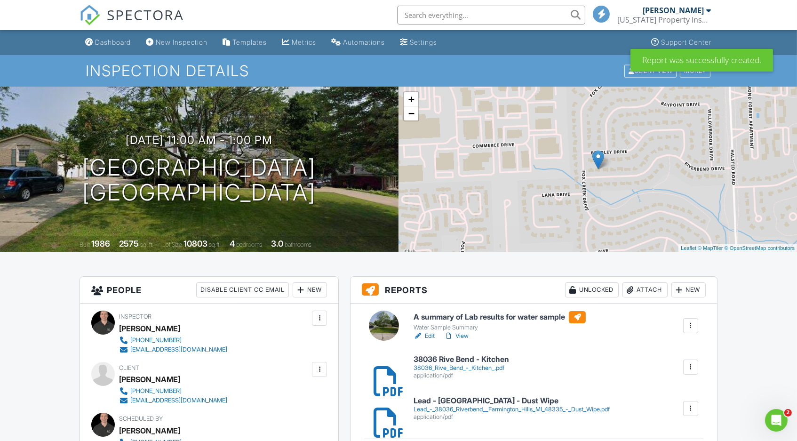
scroll to position [7, 0]
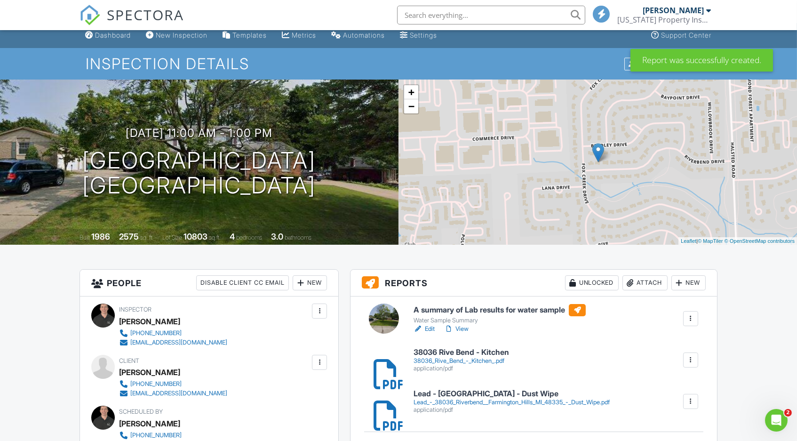
click at [429, 327] on link "Edit" at bounding box center [424, 328] width 21 height 9
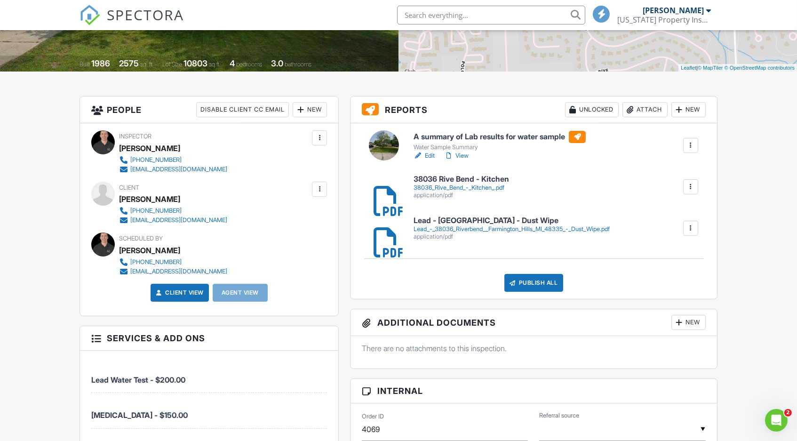
scroll to position [185, 0]
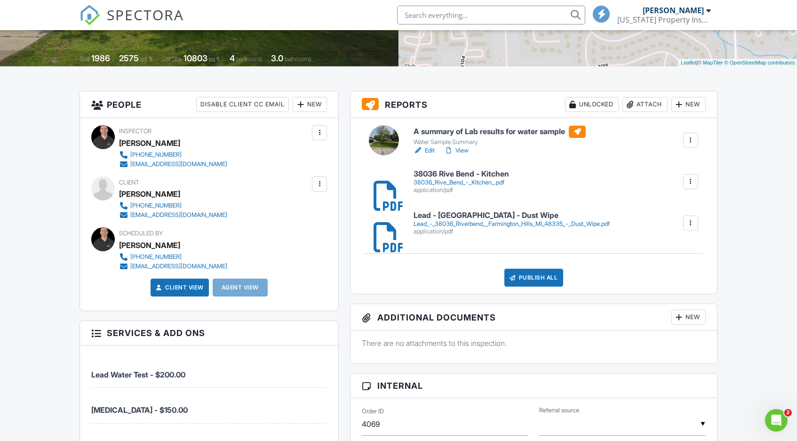
click at [473, 224] on div "Lead_-_38036_Riverbend__Farmington_Hills_MI_48335_-_Dust_Wipe.pdf" at bounding box center [512, 224] width 196 height 8
